Goal: Book appointment/travel/reservation

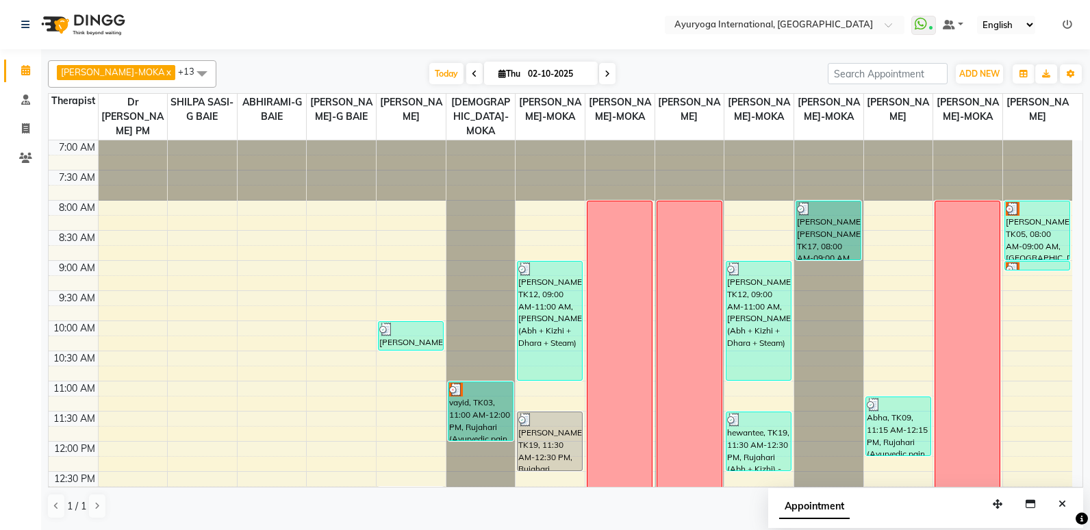
scroll to position [496, 0]
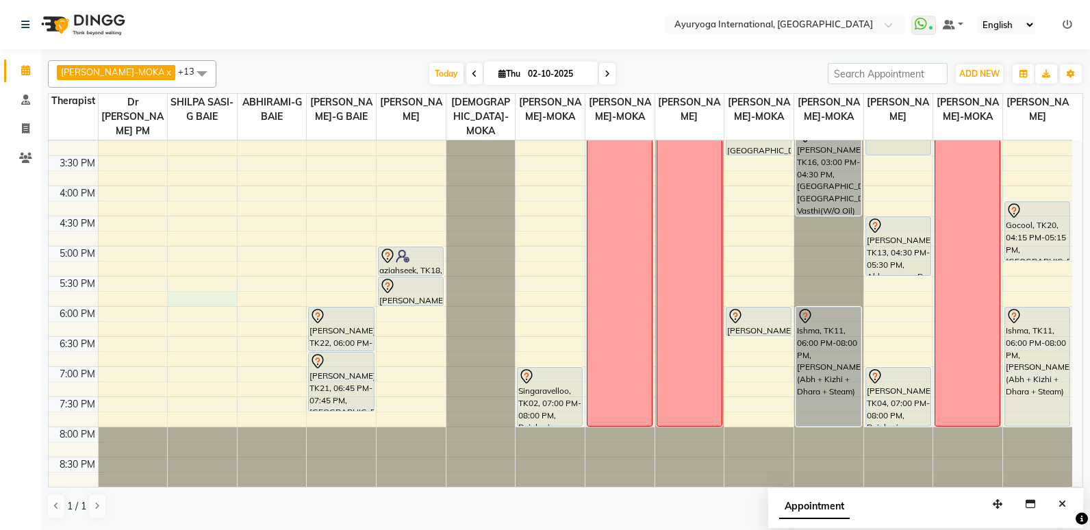
click at [227, 293] on div "7:00 AM 7:30 AM 8:00 AM 8:30 AM 9:00 AM 9:30 AM 10:00 AM 10:30 AM 11:00 AM 11:3…" at bounding box center [560, 65] width 1023 height 842
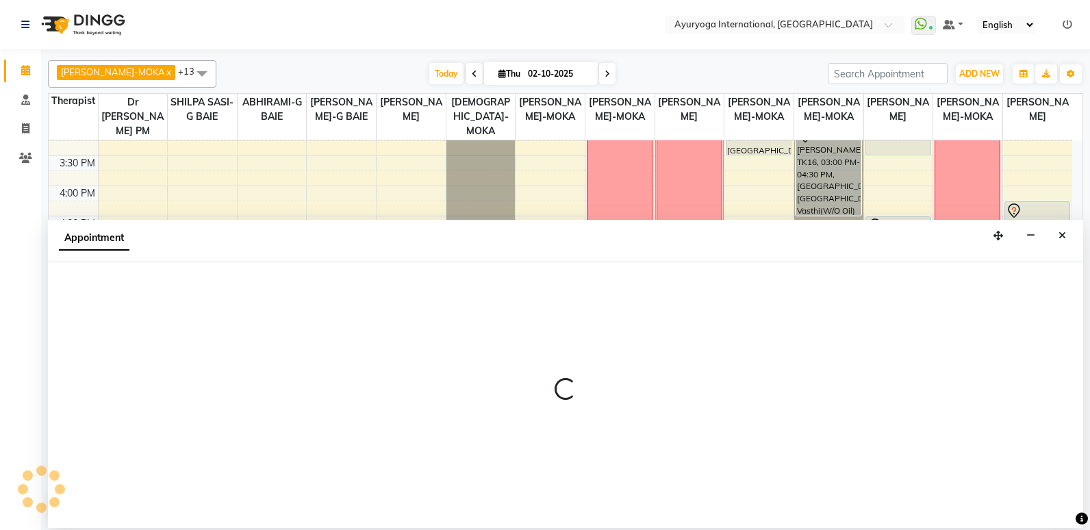
select select "11400"
select select "1065"
select select "tentative"
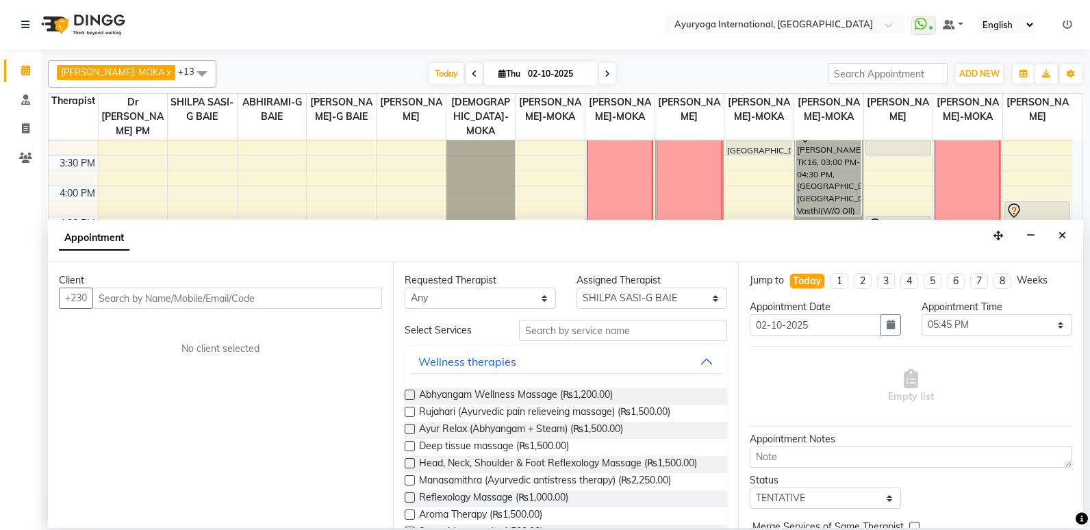
drag, startPoint x: 227, startPoint y: 293, endPoint x: 151, endPoint y: 227, distance: 100.4
click at [227, 294] on input "text" at bounding box center [236, 297] width 289 height 21
click at [1062, 232] on icon "Close" at bounding box center [1062, 236] width 8 height 10
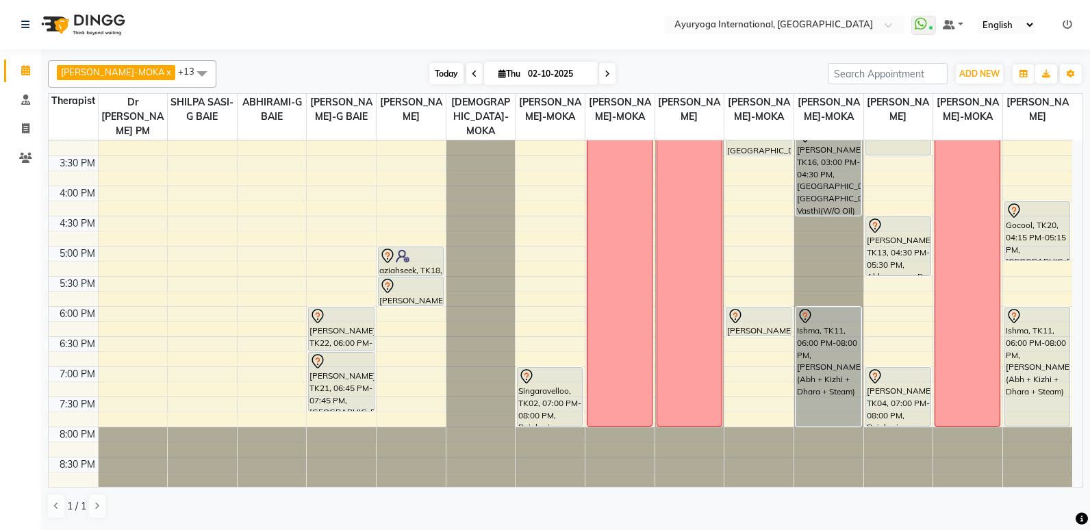
click at [433, 75] on span "Today" at bounding box center [446, 73] width 34 height 21
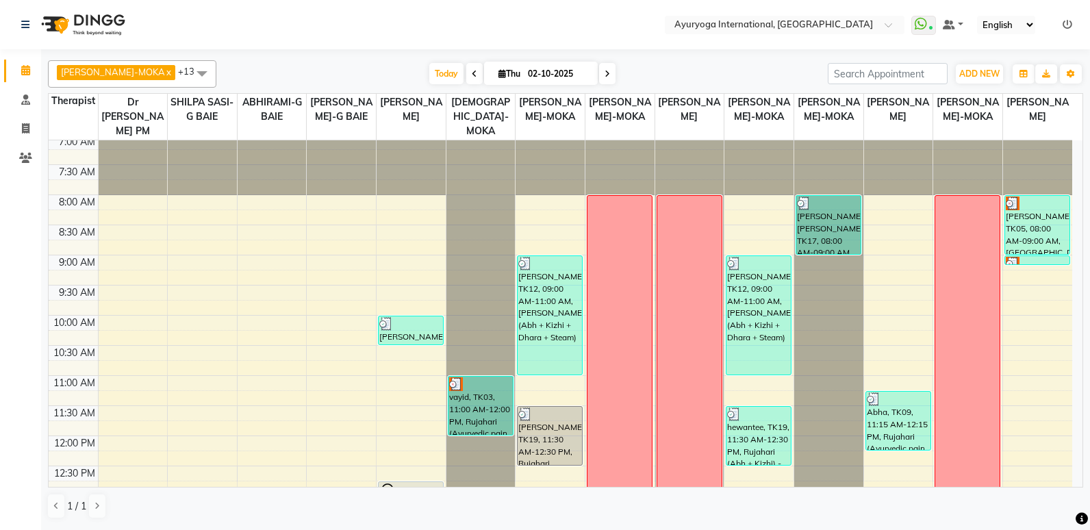
scroll to position [0, 0]
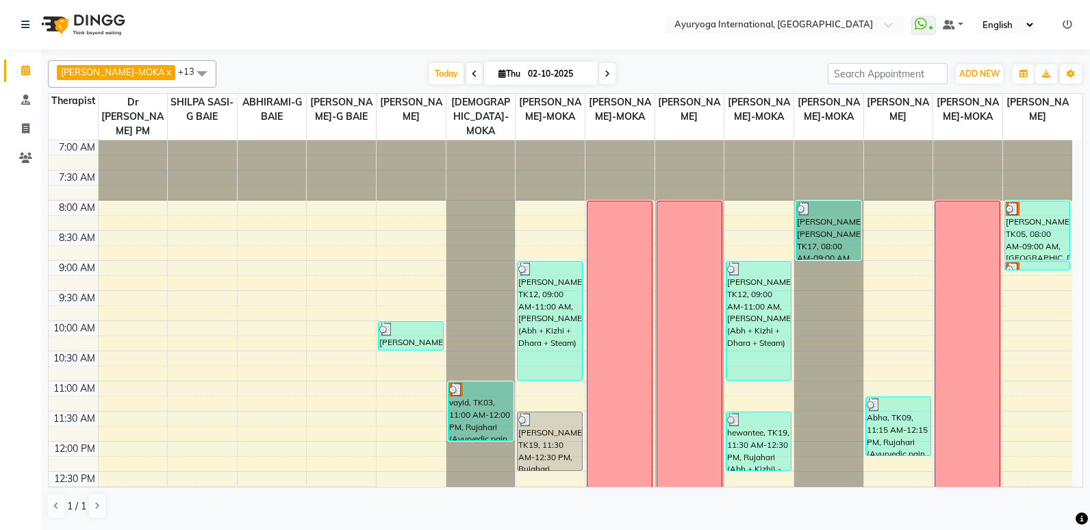
click at [604, 71] on icon at bounding box center [606, 74] width 5 height 8
type input "03-10-2025"
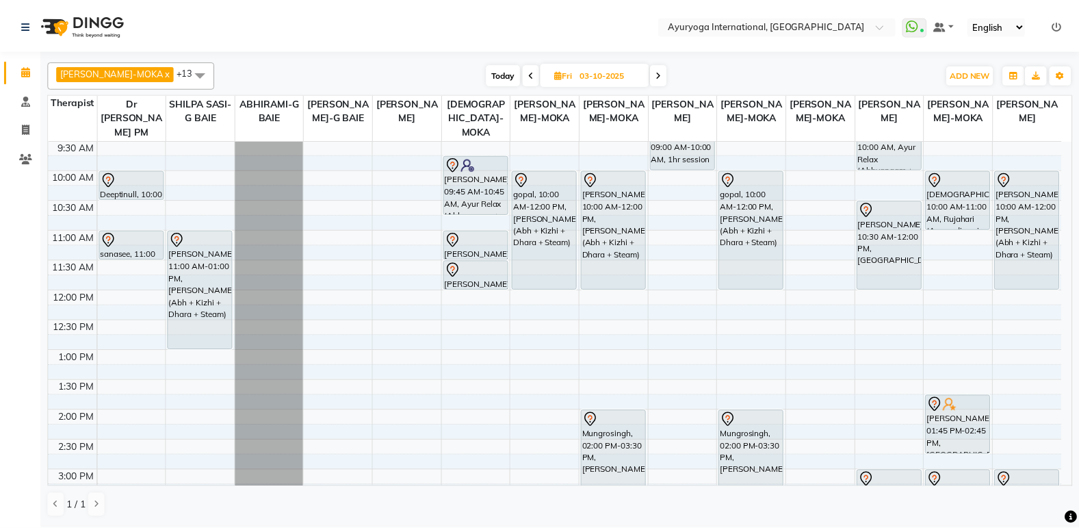
scroll to position [137, 0]
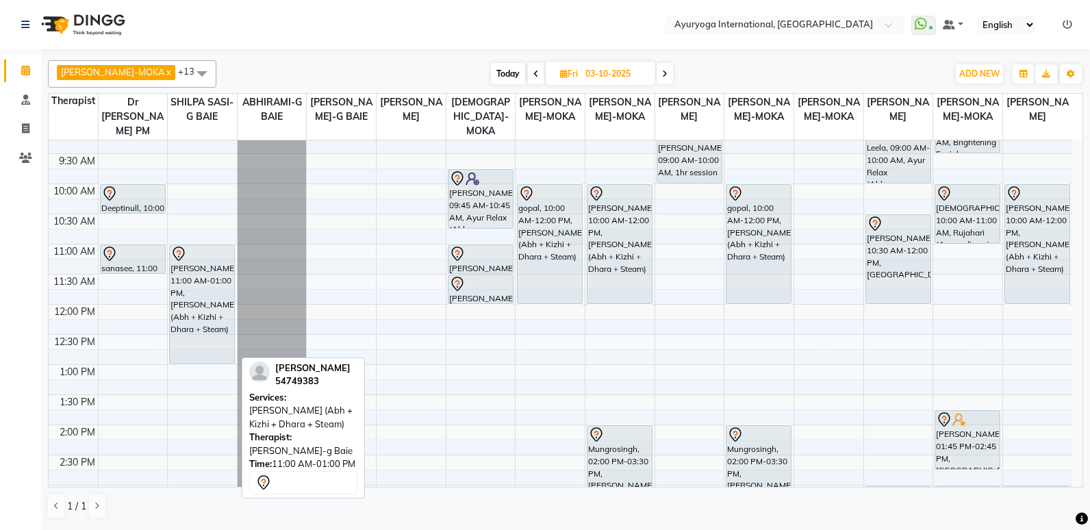
click at [208, 270] on div "[PERSON_NAME], 11:00 AM-01:00 PM, [PERSON_NAME] (Abh + Kizhi + Dhara + Steam)" at bounding box center [202, 304] width 64 height 118
select select "7"
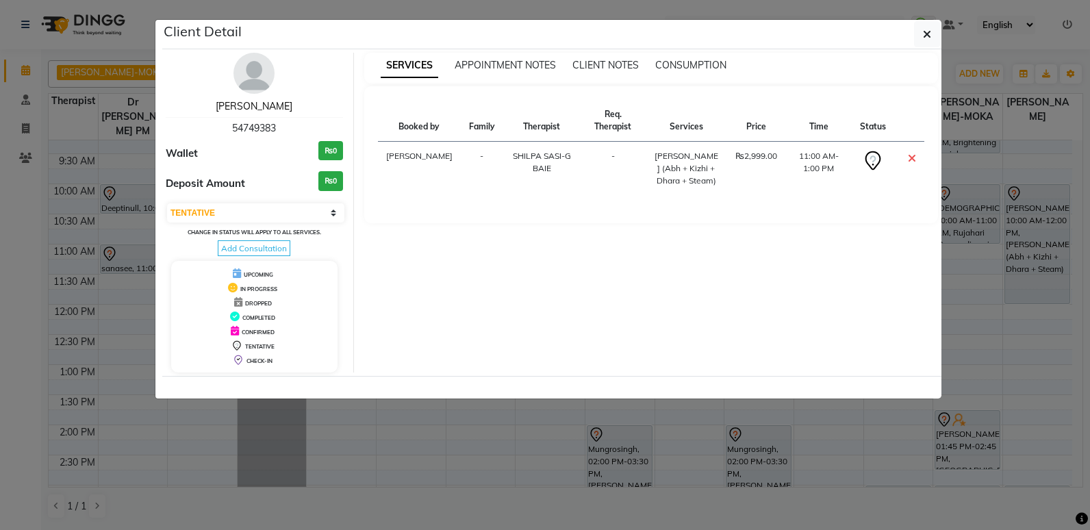
click at [265, 106] on link "[PERSON_NAME]" at bounding box center [254, 106] width 77 height 12
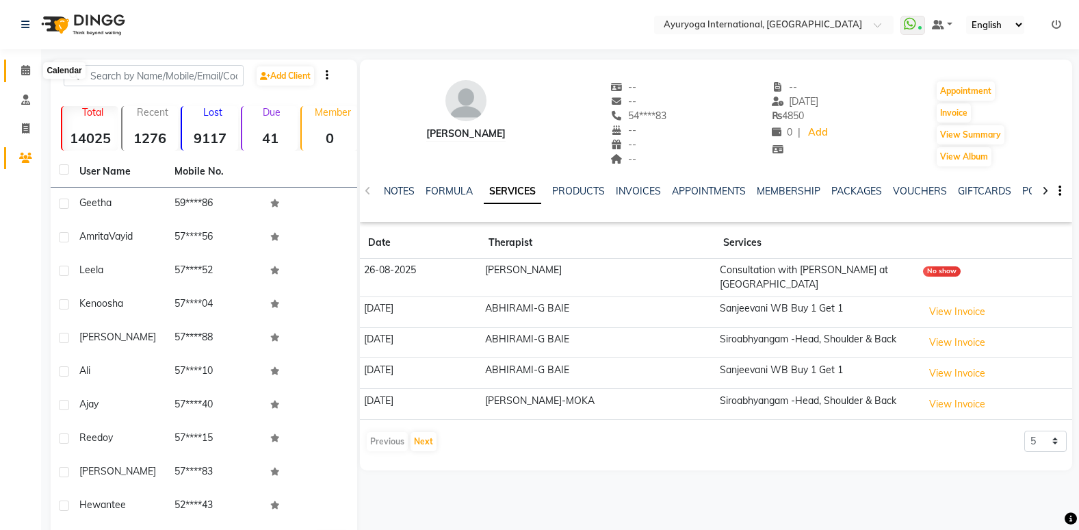
click at [16, 64] on span at bounding box center [26, 71] width 24 height 16
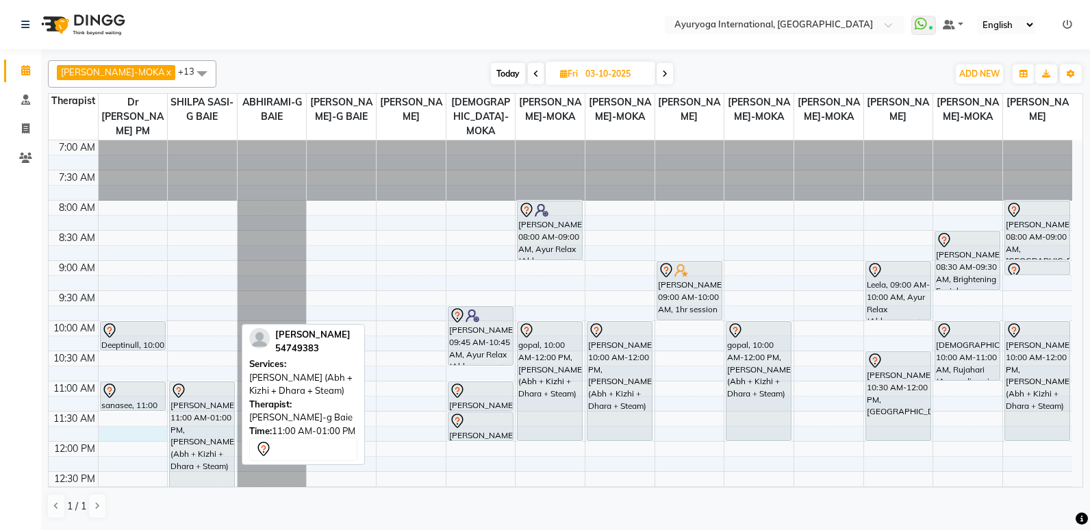
drag, startPoint x: 165, startPoint y: 426, endPoint x: 231, endPoint y: 436, distance: 67.1
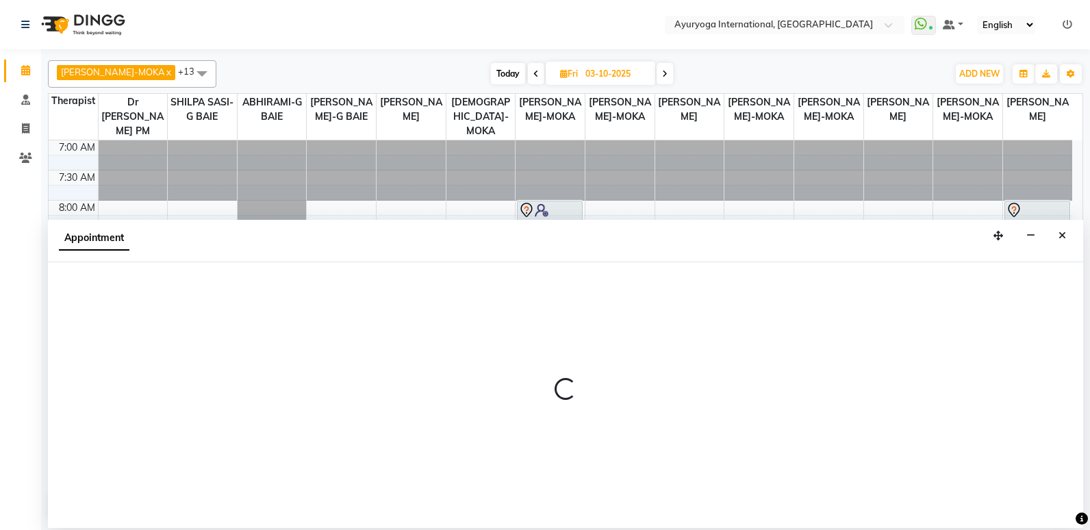
select select "92659"
select select "tentative"
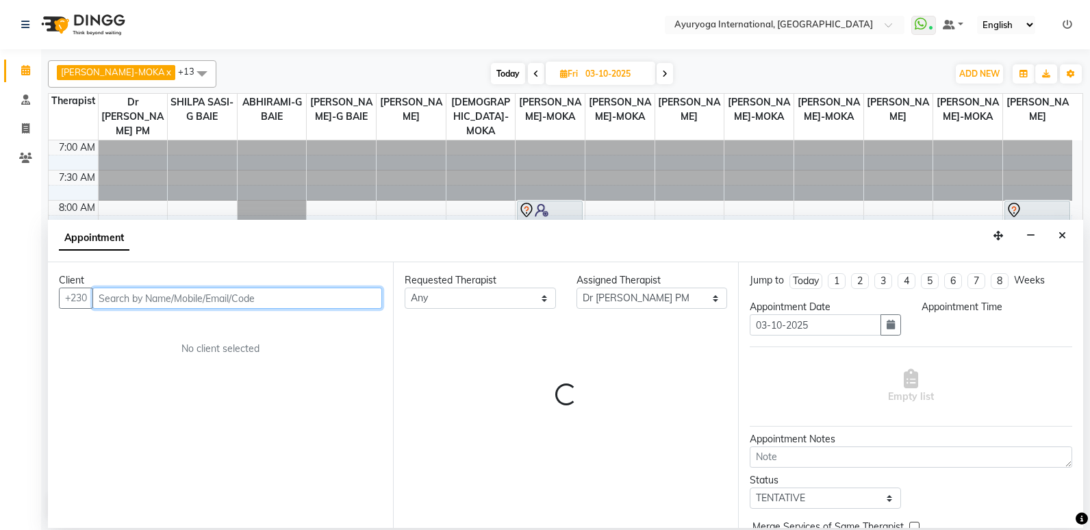
select select "705"
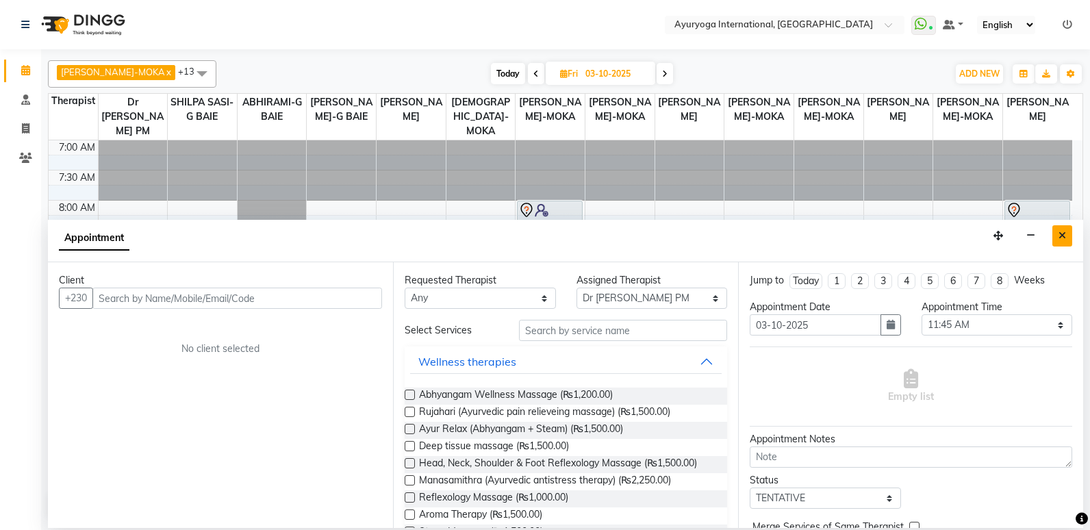
click at [1060, 237] on icon "Close" at bounding box center [1062, 236] width 8 height 10
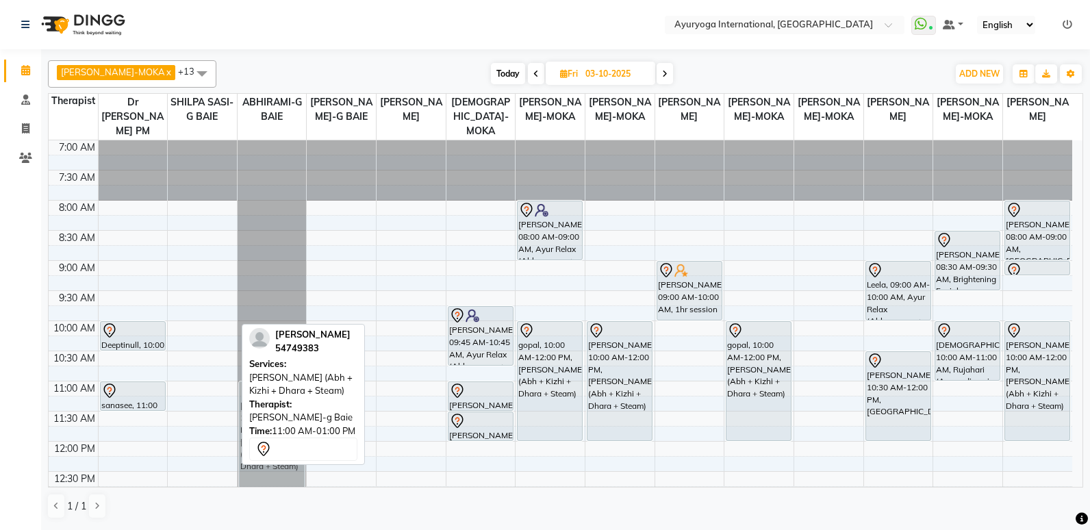
drag, startPoint x: 219, startPoint y: 420, endPoint x: 272, endPoint y: 423, distance: 52.8
click at [272, 423] on div "[PERSON_NAME]-MOKA x ABHIRAMI-G BAIE x [PERSON_NAME]-MOKA x ALEENA-MOKA x [PERS…" at bounding box center [565, 289] width 1035 height 469
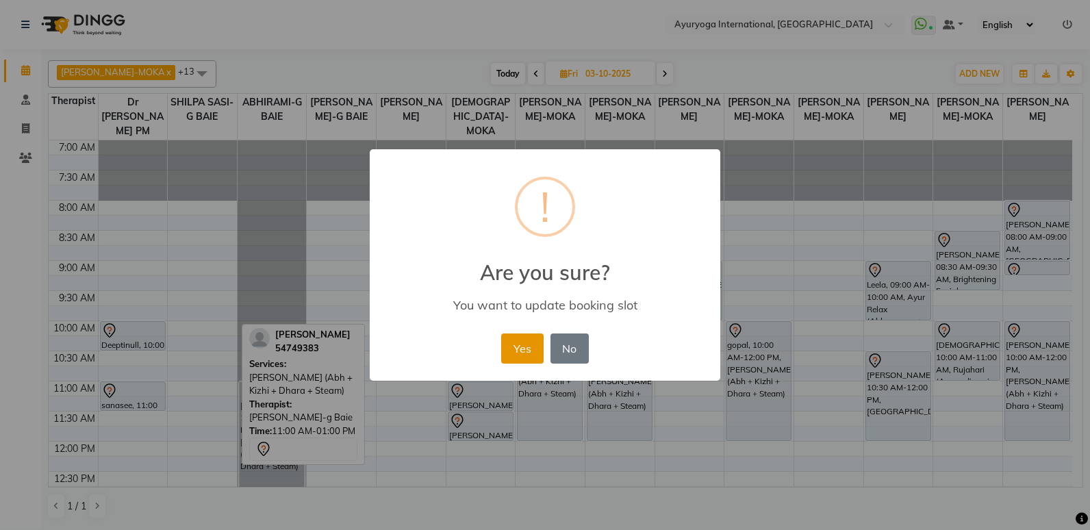
click at [508, 347] on button "Yes" at bounding box center [522, 348] width 42 height 30
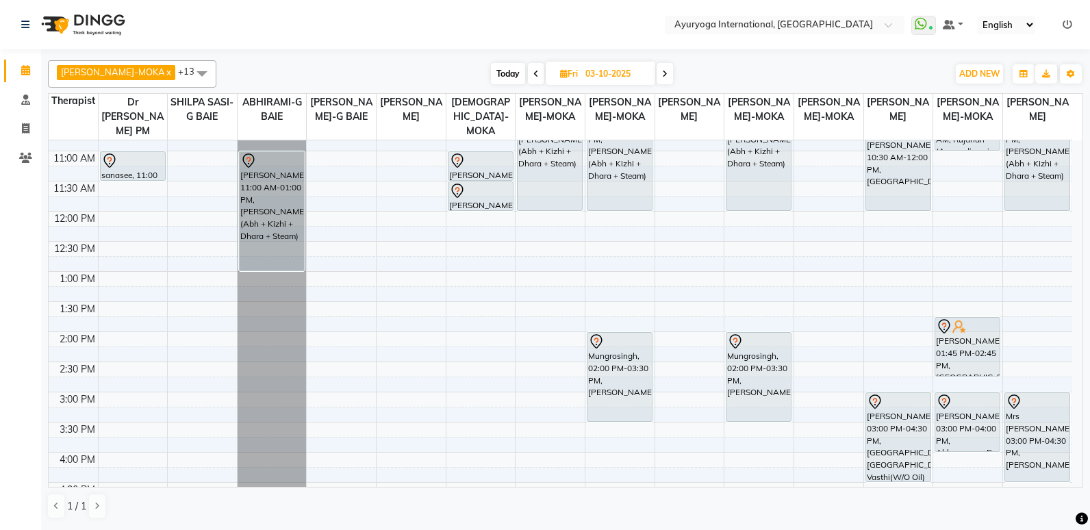
scroll to position [342, 0]
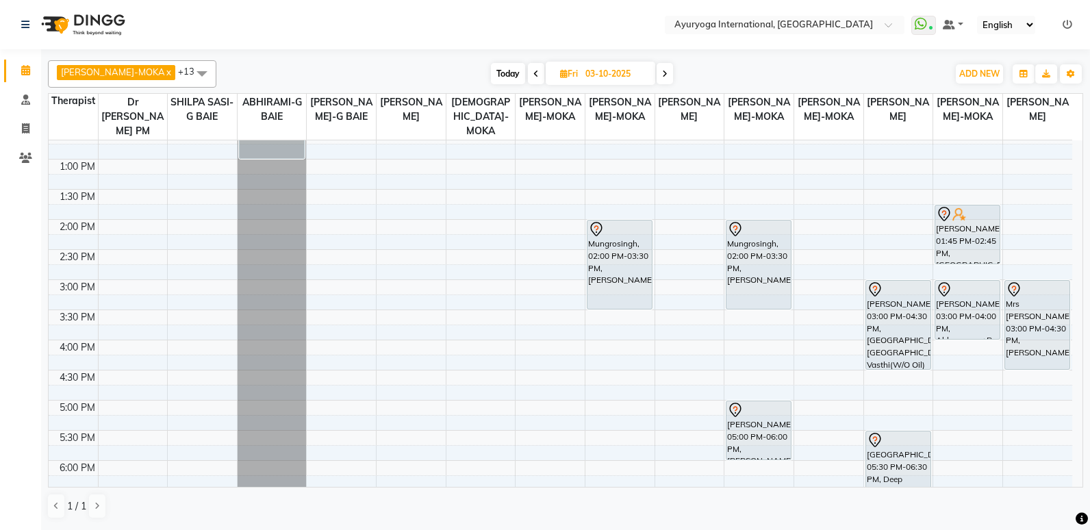
click at [636, 76] on span "[DATE]" at bounding box center [599, 73] width 109 height 23
click at [656, 73] on span at bounding box center [664, 73] width 16 height 21
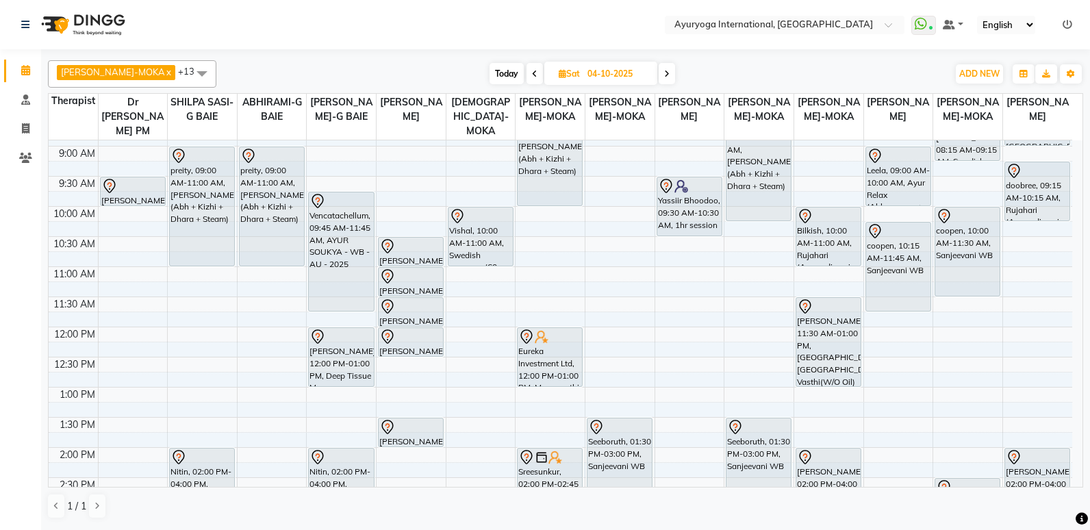
scroll to position [68, 0]
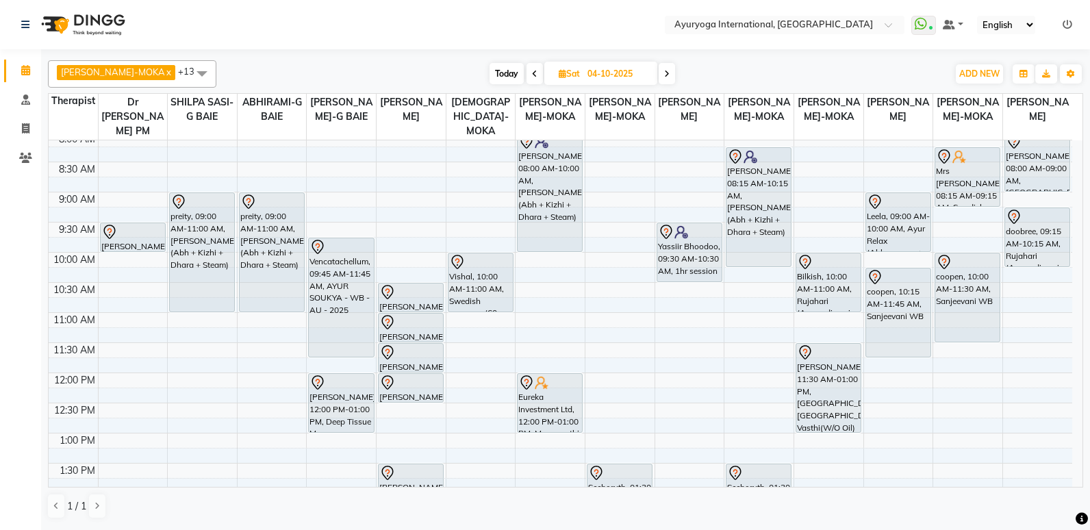
click at [660, 79] on div "[DATE] [DATE]" at bounding box center [582, 74] width 188 height 21
click at [658, 76] on span at bounding box center [666, 73] width 16 height 21
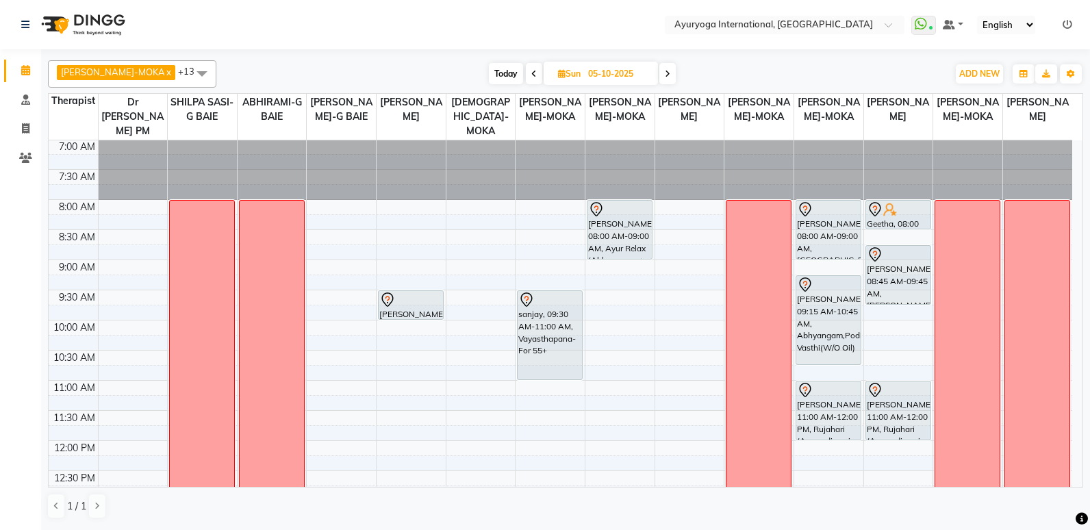
scroll to position [0, 0]
click at [497, 69] on span "Today" at bounding box center [506, 73] width 34 height 21
type input "02-10-2025"
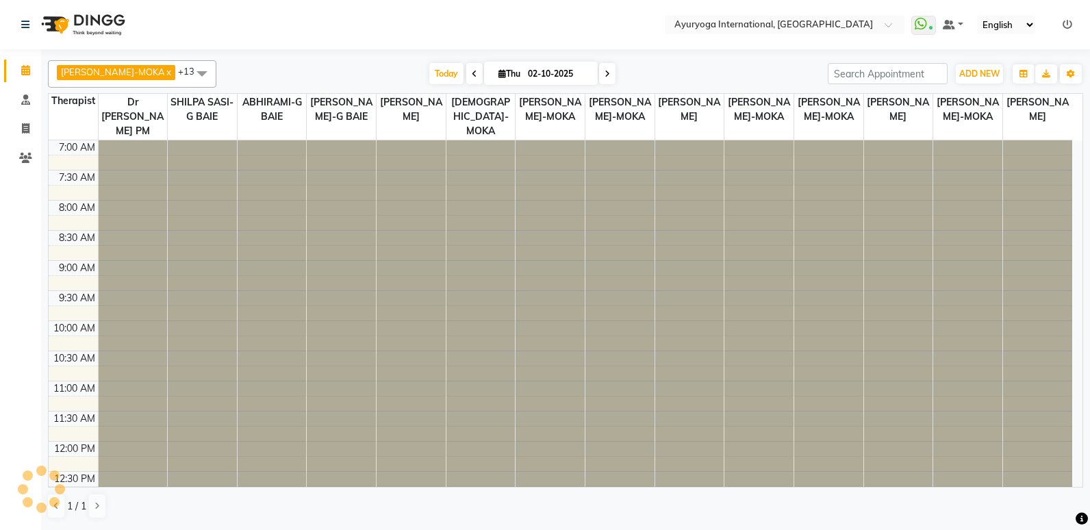
scroll to position [422, 0]
